Goal: Check status: Check status

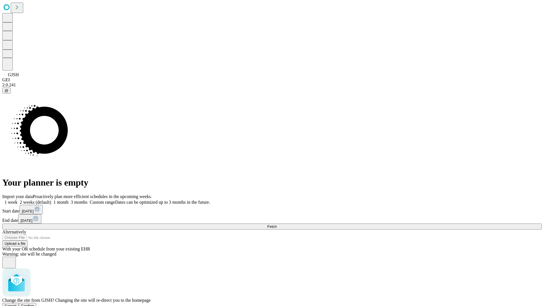
click at [34, 304] on span "Confirm" at bounding box center [27, 306] width 13 height 4
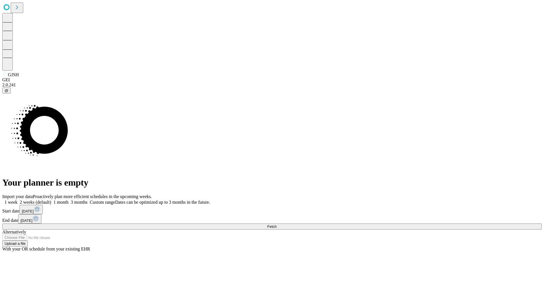
click at [51, 200] on label "2 weeks (default)" at bounding box center [35, 202] width 34 height 5
click at [277, 224] on span "Fetch" at bounding box center [271, 226] width 9 height 4
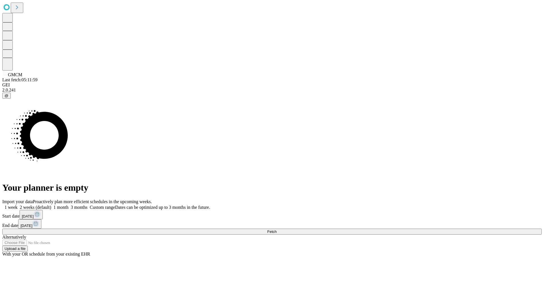
click at [51, 205] on label "2 weeks (default)" at bounding box center [35, 207] width 34 height 5
click at [277, 230] on span "Fetch" at bounding box center [271, 232] width 9 height 4
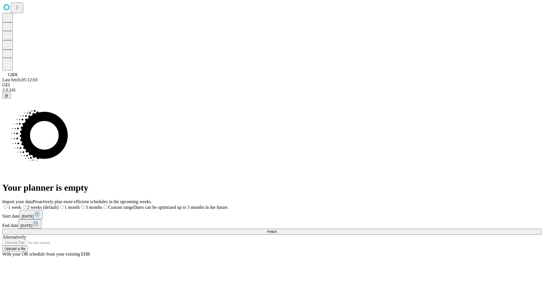
click at [59, 205] on label "2 weeks (default)" at bounding box center [39, 207] width 37 height 5
click at [277, 230] on span "Fetch" at bounding box center [271, 232] width 9 height 4
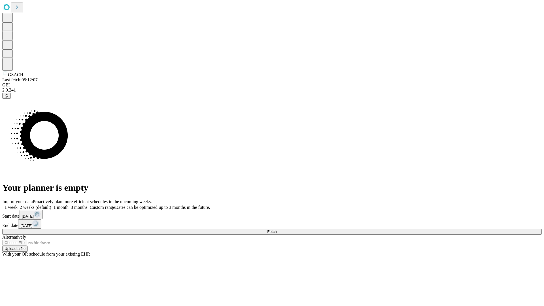
click at [51, 205] on label "2 weeks (default)" at bounding box center [35, 207] width 34 height 5
click at [277, 230] on span "Fetch" at bounding box center [271, 232] width 9 height 4
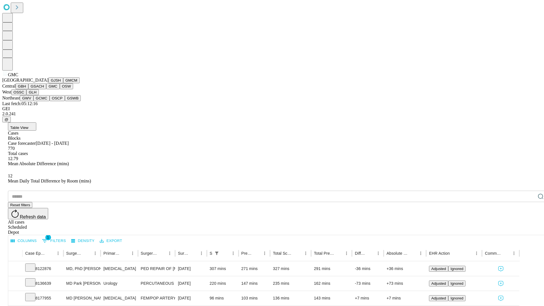
click at [60, 89] on button "OSW" at bounding box center [67, 86] width 14 height 6
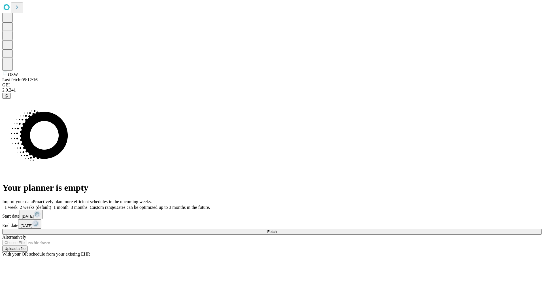
click at [51, 205] on label "2 weeks (default)" at bounding box center [35, 207] width 34 height 5
click at [277, 230] on span "Fetch" at bounding box center [271, 232] width 9 height 4
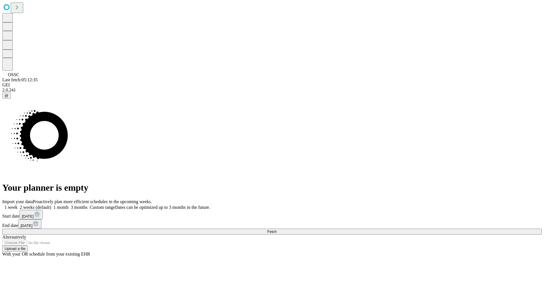
click at [51, 205] on label "2 weeks (default)" at bounding box center [35, 207] width 34 height 5
click at [277, 230] on span "Fetch" at bounding box center [271, 232] width 9 height 4
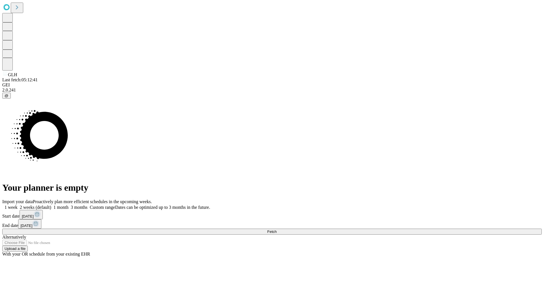
click at [51, 205] on label "2 weeks (default)" at bounding box center [35, 207] width 34 height 5
click at [277, 230] on span "Fetch" at bounding box center [271, 232] width 9 height 4
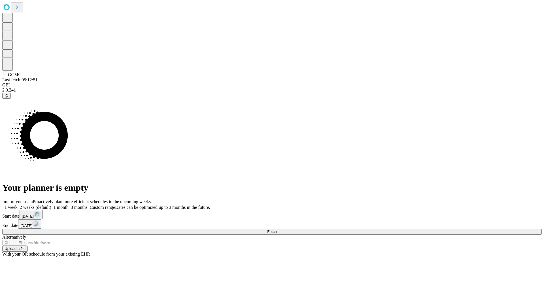
click at [51, 205] on label "2 weeks (default)" at bounding box center [35, 207] width 34 height 5
click at [277, 230] on span "Fetch" at bounding box center [271, 232] width 9 height 4
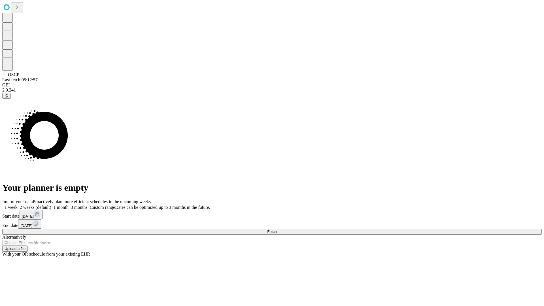
click at [277, 230] on span "Fetch" at bounding box center [271, 232] width 9 height 4
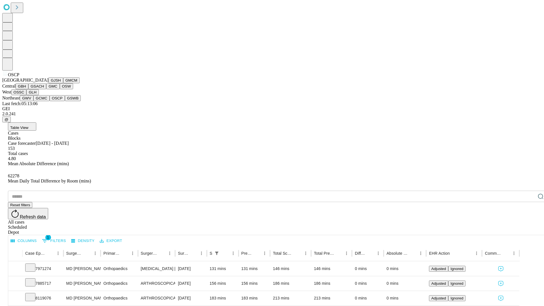
click at [65, 101] on button "GSWB" at bounding box center [73, 98] width 16 height 6
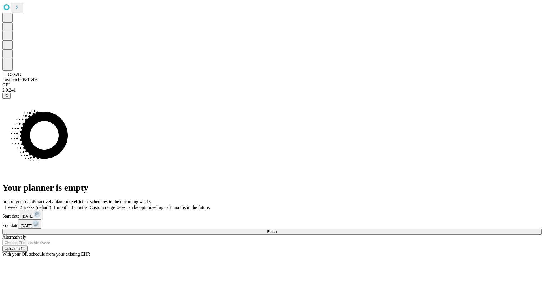
click at [51, 205] on label "2 weeks (default)" at bounding box center [35, 207] width 34 height 5
click at [277, 230] on span "Fetch" at bounding box center [271, 232] width 9 height 4
